Goal: Information Seeking & Learning: Learn about a topic

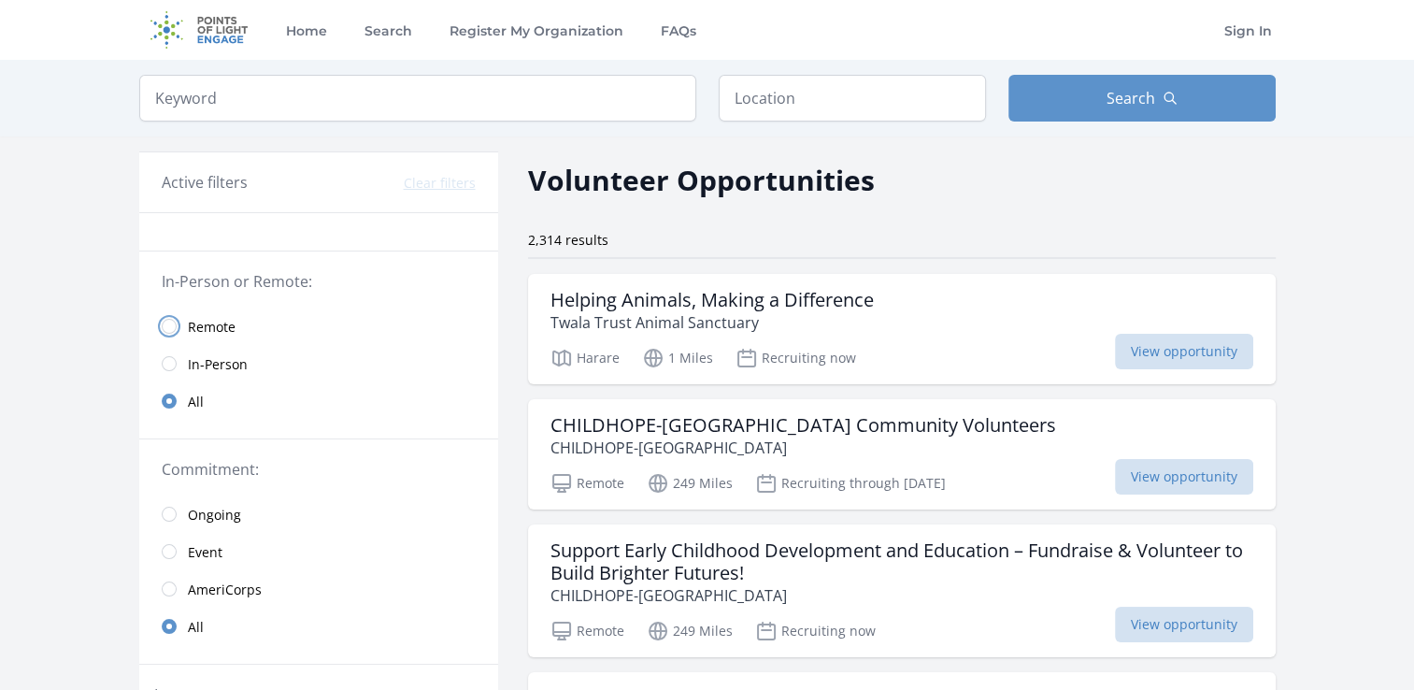
click at [170, 328] on input "radio" at bounding box center [169, 326] width 15 height 15
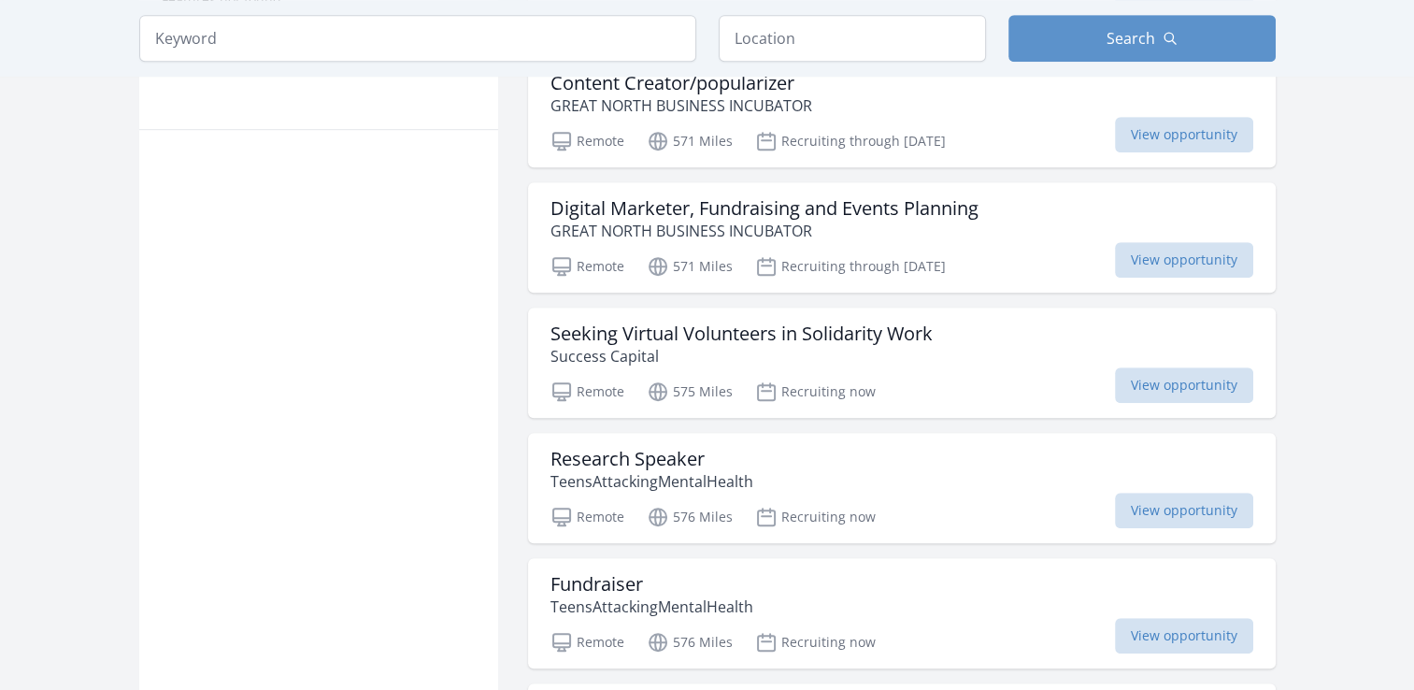
scroll to position [1138, 0]
